Goal: Task Accomplishment & Management: Manage account settings

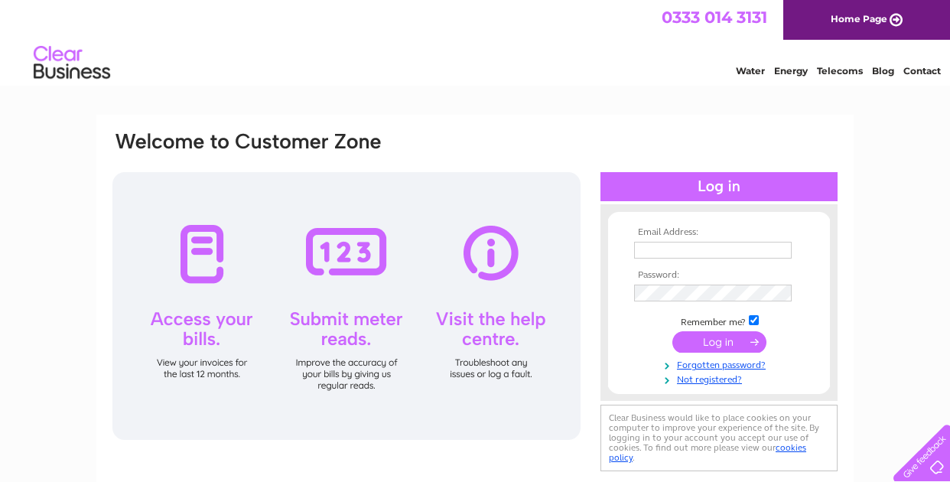
type input "facilities@naturalpower.com"
click at [728, 344] on input "submit" at bounding box center [719, 341] width 94 height 21
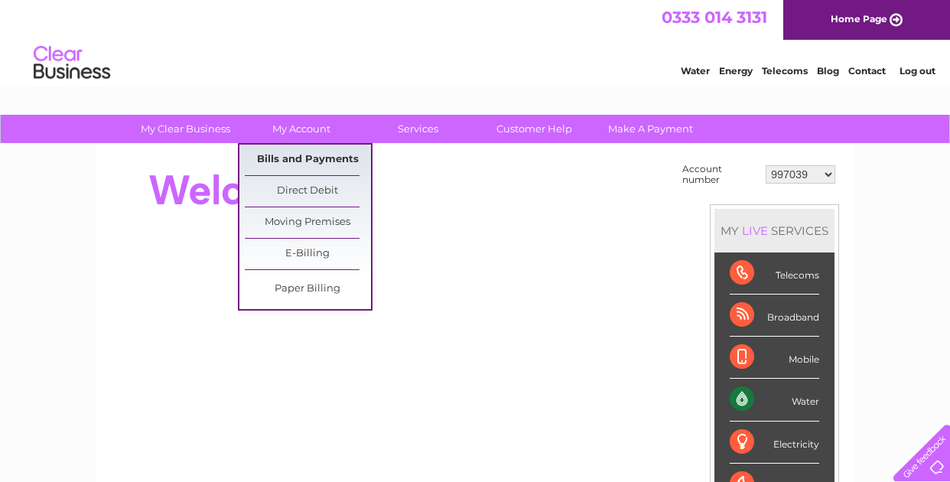
click at [299, 164] on link "Bills and Payments" at bounding box center [308, 160] width 126 height 31
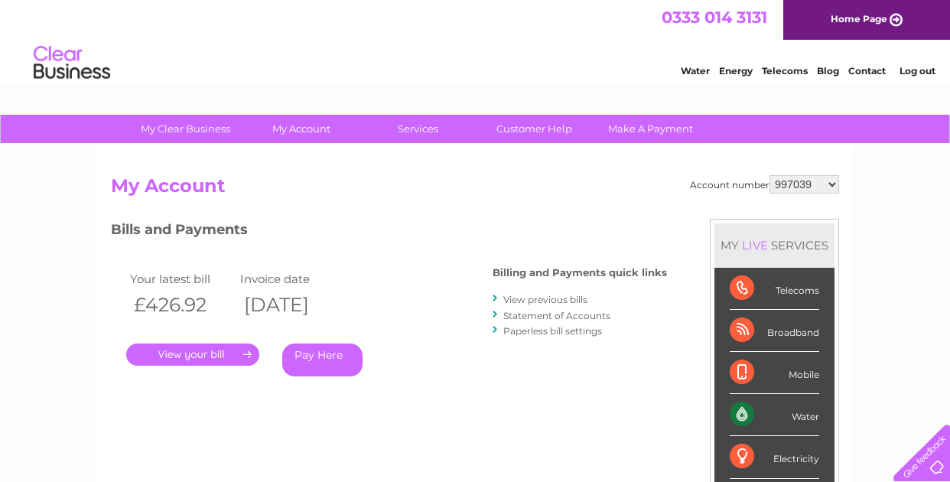
click at [233, 350] on link "." at bounding box center [192, 354] width 133 height 22
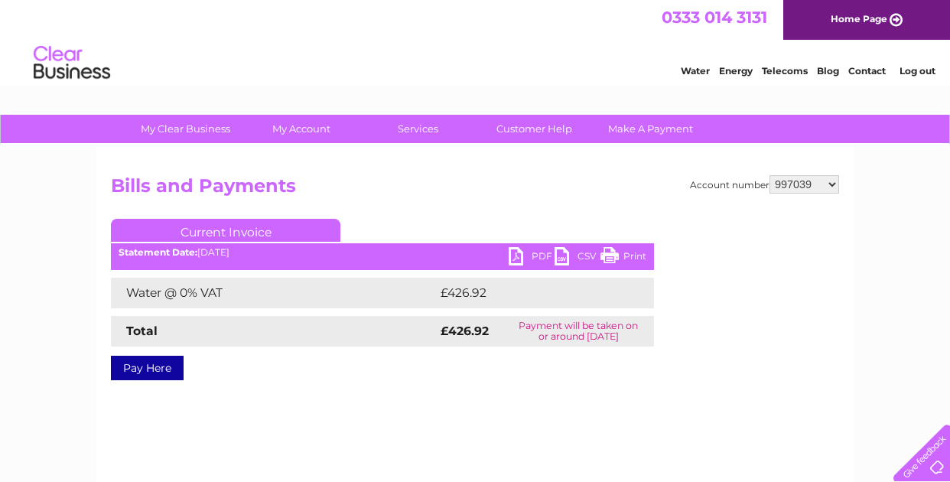
click at [530, 255] on link "PDF" at bounding box center [532, 258] width 46 height 22
